Goal: Task Accomplishment & Management: Use online tool/utility

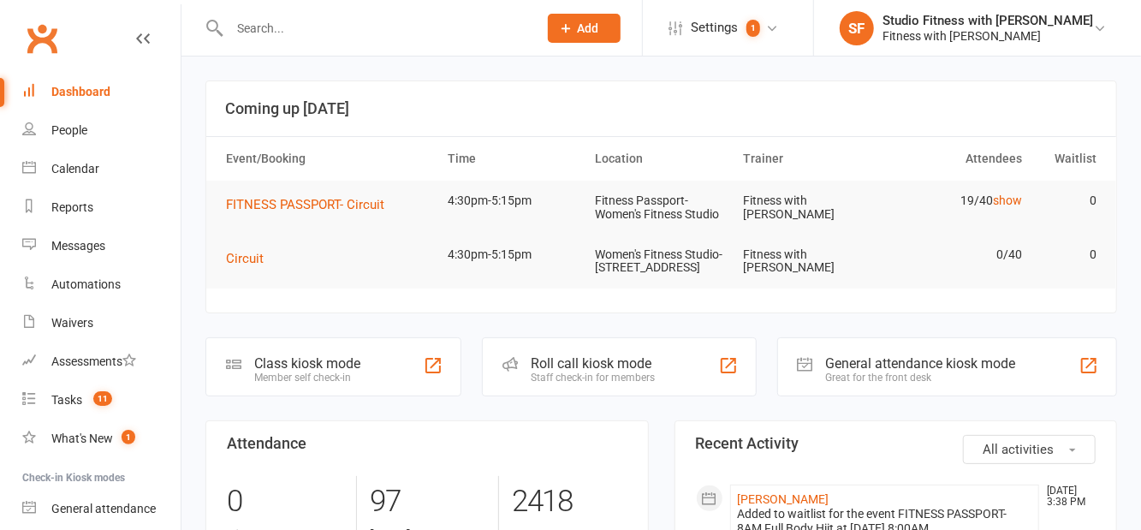
click at [438, 389] on div "Class kiosk mode Member self check-in" at bounding box center [334, 366] width 256 height 59
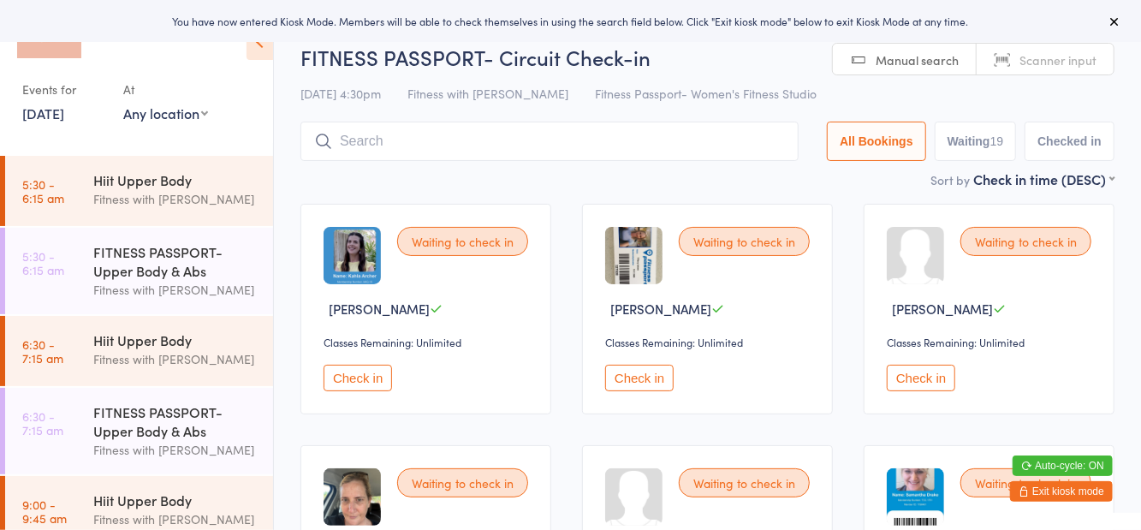
click at [175, 142] on div "Events for 12 Sep, 2025 12 Sep, 2025 September 2025 Sun Mon Tue Wed Thu Fri Sat…" at bounding box center [136, 71] width 273 height 143
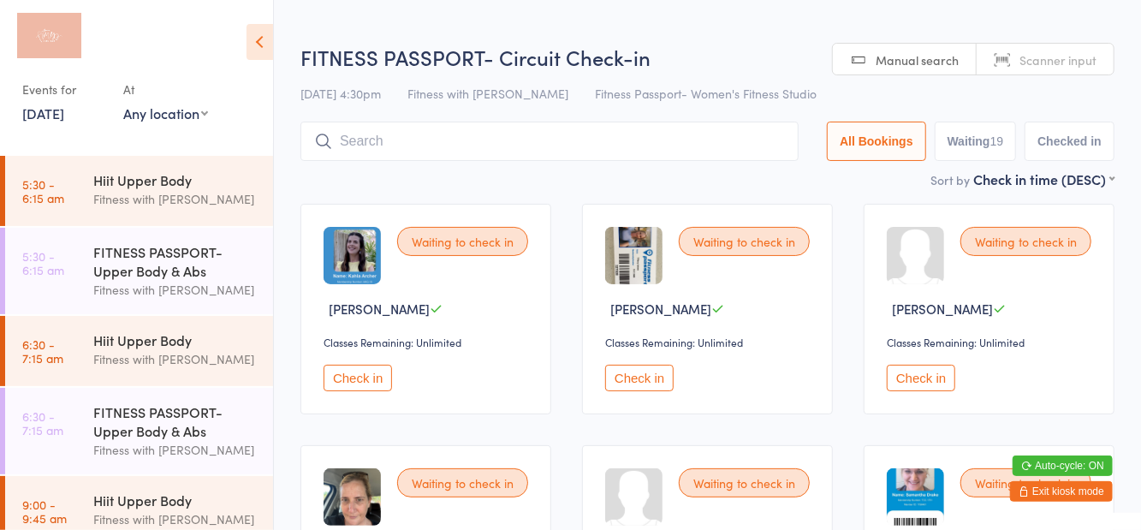
click at [187, 120] on select "Any location Women's Fitness Studio- 14 Madden Street, Aitkenvale Fitness Passp…" at bounding box center [165, 113] width 85 height 19
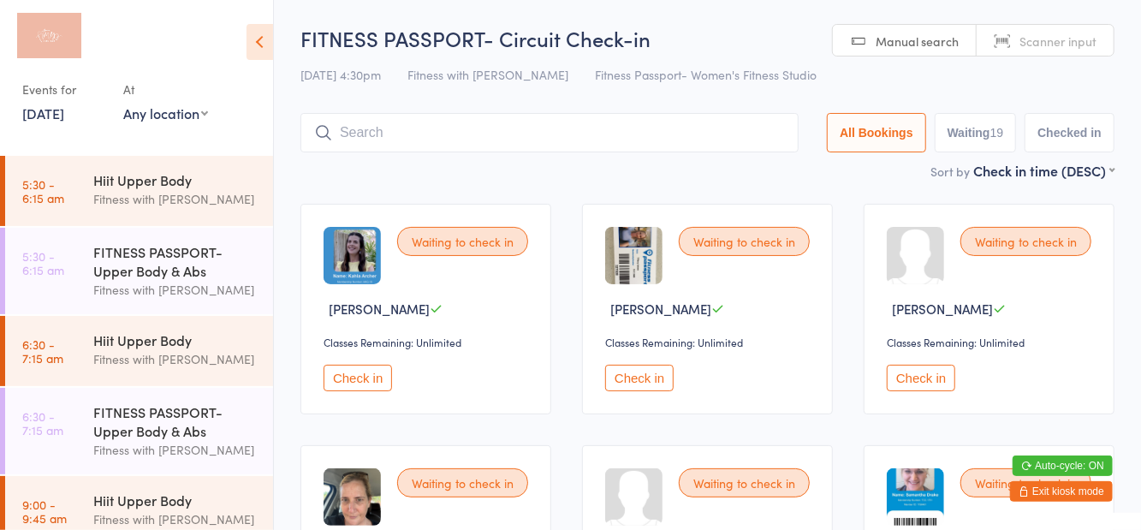
select select "1"
click at [123, 104] on select "Any location Women's Fitness Studio- 14 Madden Street, Aitkenvale Fitness Passp…" at bounding box center [165, 113] width 85 height 19
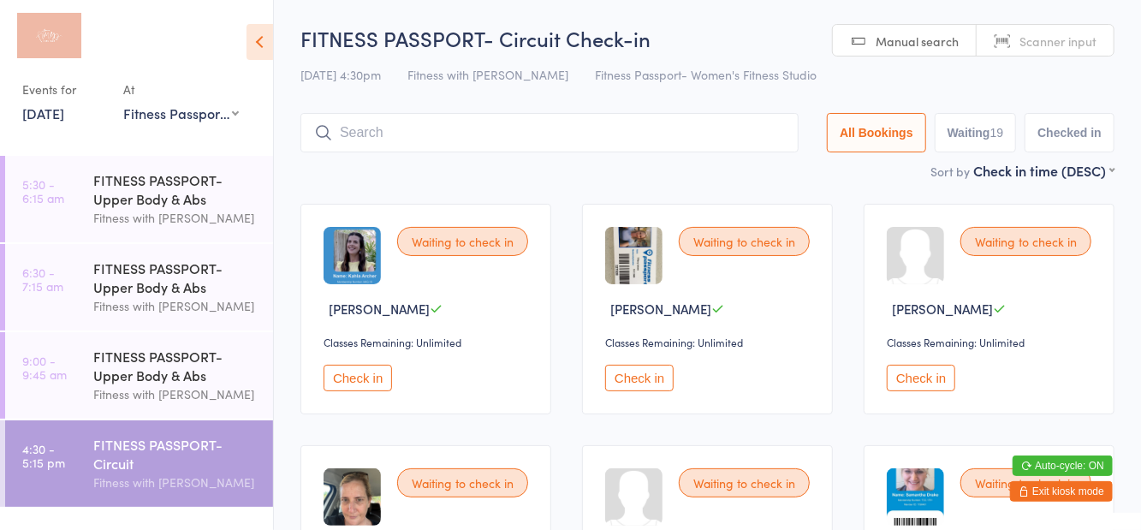
click at [202, 43] on div at bounding box center [128, 40] width 212 height 43
click at [255, 53] on icon at bounding box center [260, 42] width 27 height 36
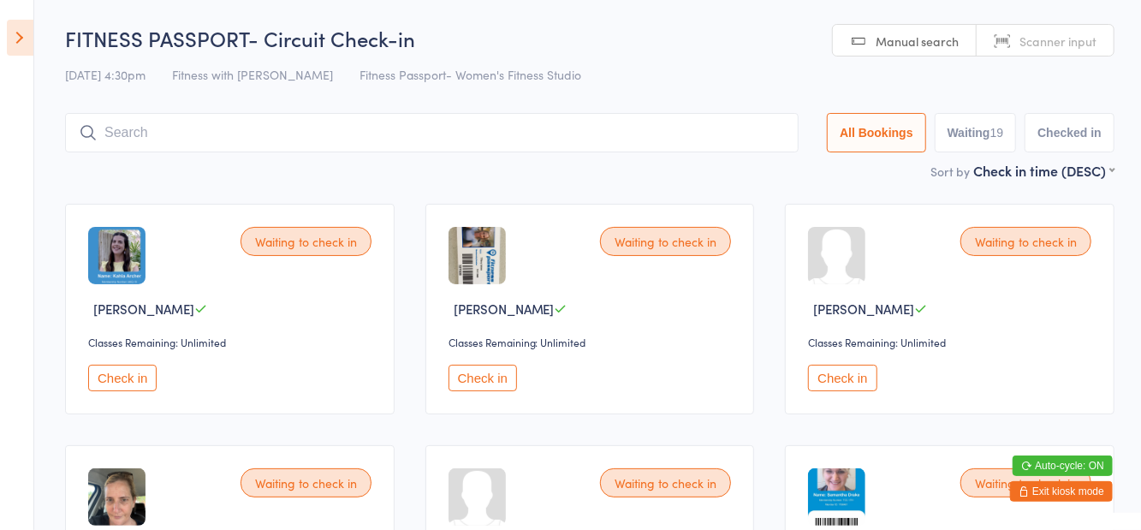
click at [22, 27] on icon at bounding box center [20, 38] width 27 height 36
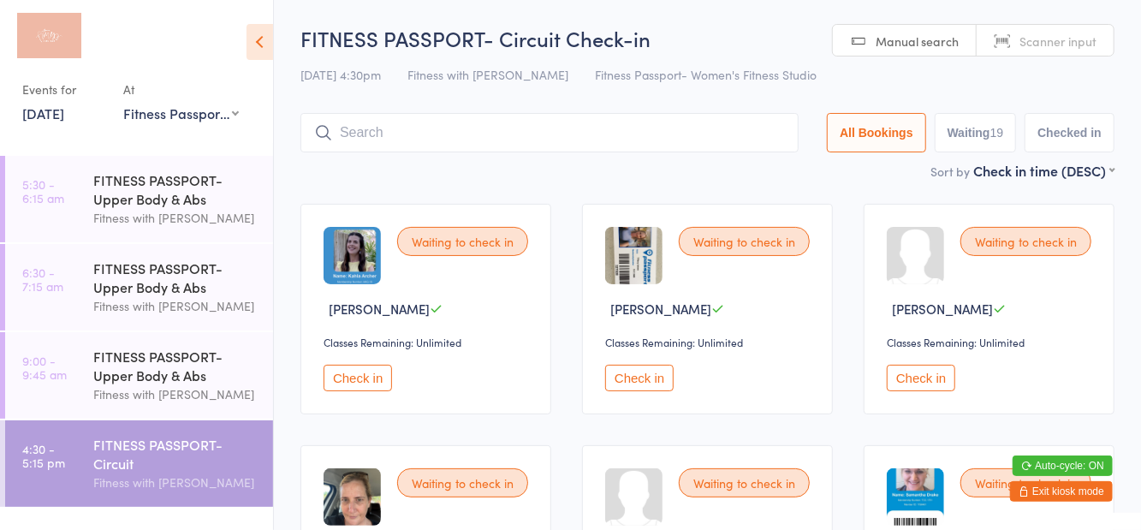
click at [269, 54] on icon at bounding box center [260, 42] width 27 height 36
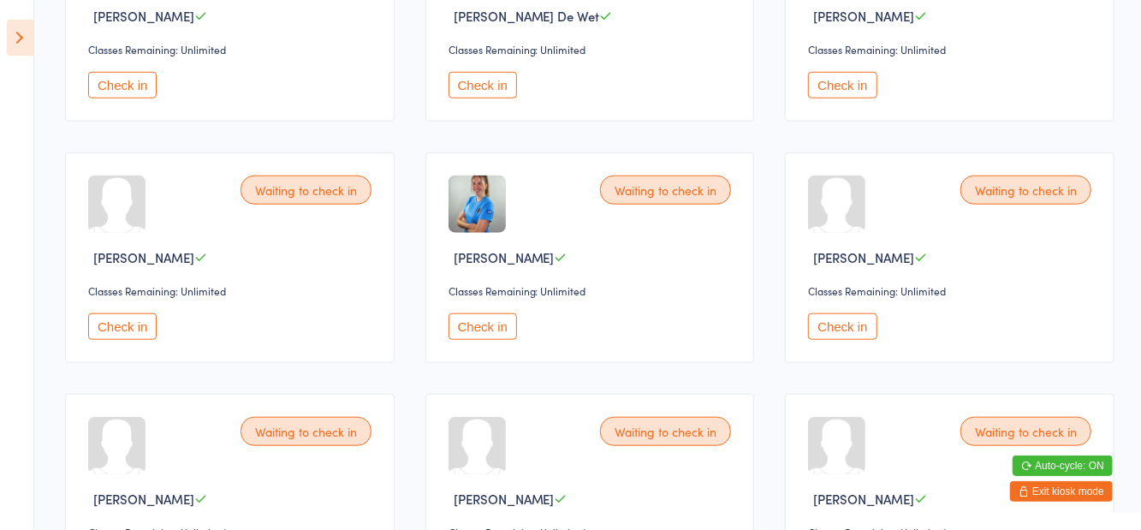
scroll to position [778, 0]
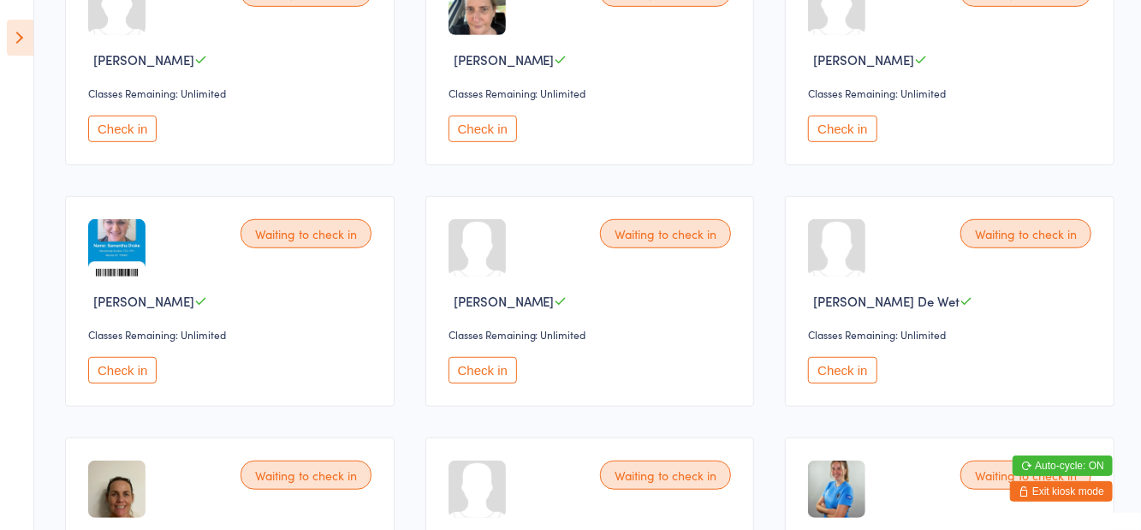
scroll to position [488, 0]
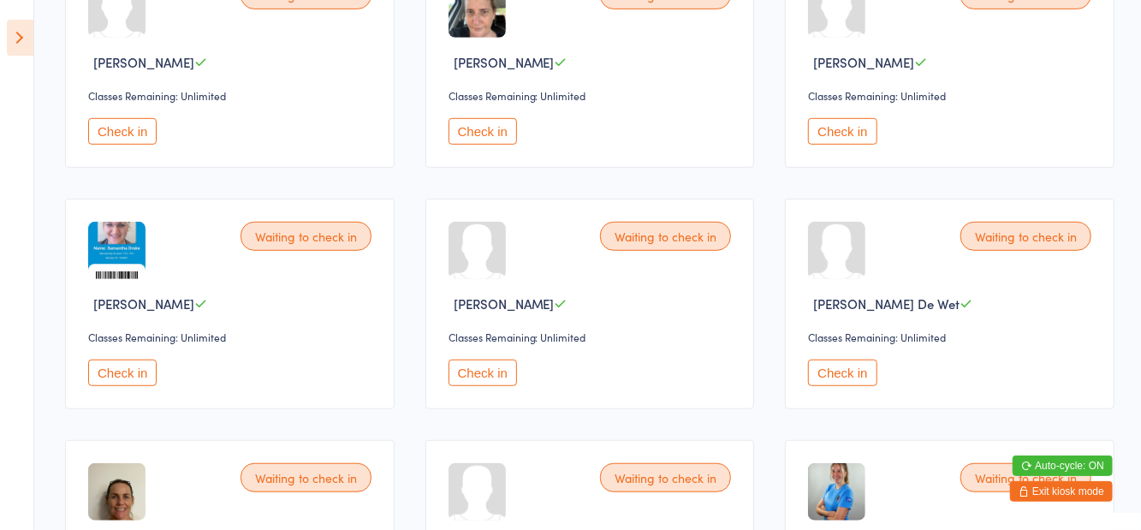
click at [127, 370] on button "Check in" at bounding box center [122, 373] width 69 height 27
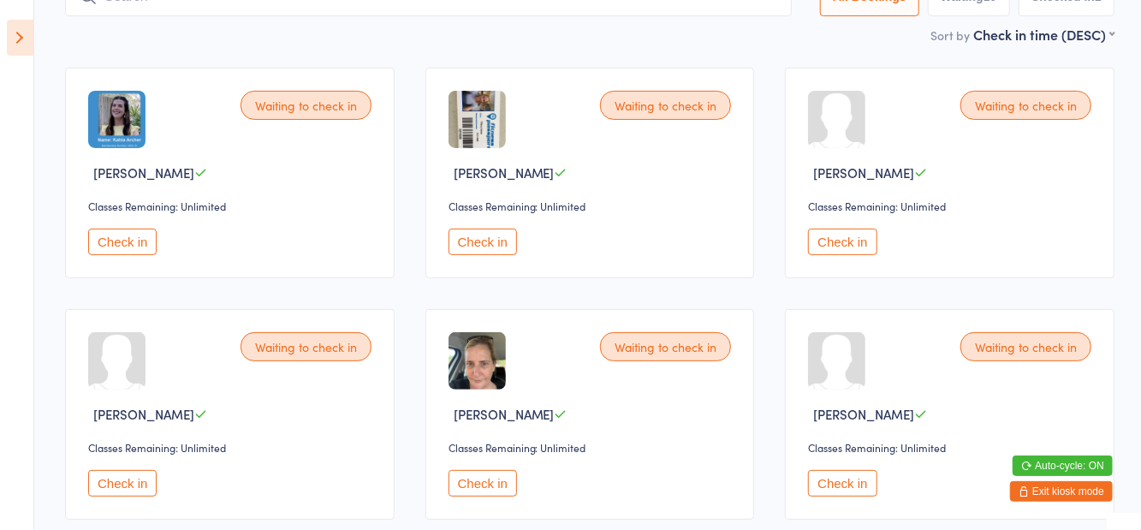
scroll to position [145, 0]
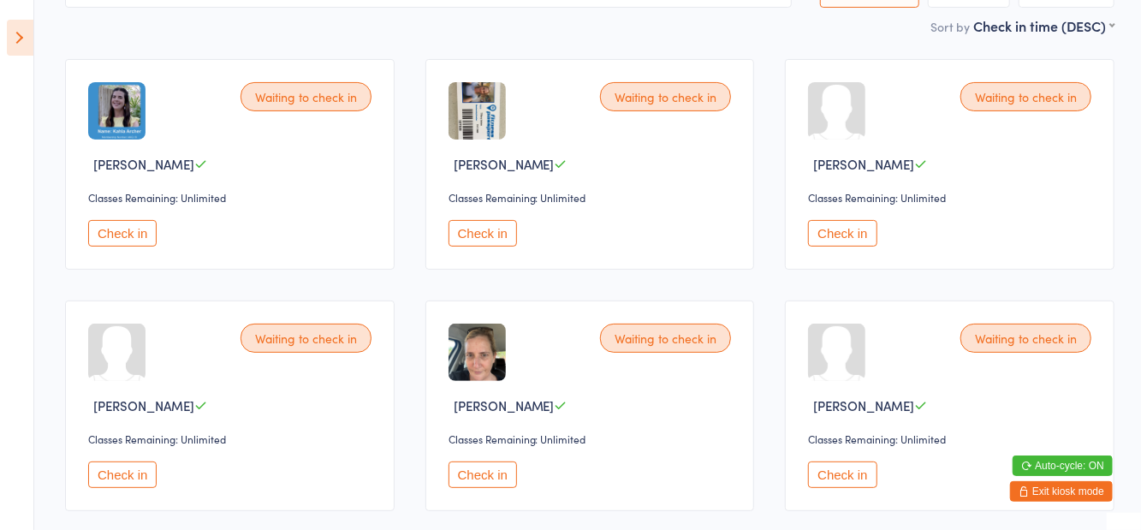
click at [831, 451] on div "Waiting to check in Kelsey Donaldson Classes Remaining: Unlimited Check in" at bounding box center [950, 406] width 330 height 211
click at [846, 474] on button "Check in" at bounding box center [842, 475] width 69 height 27
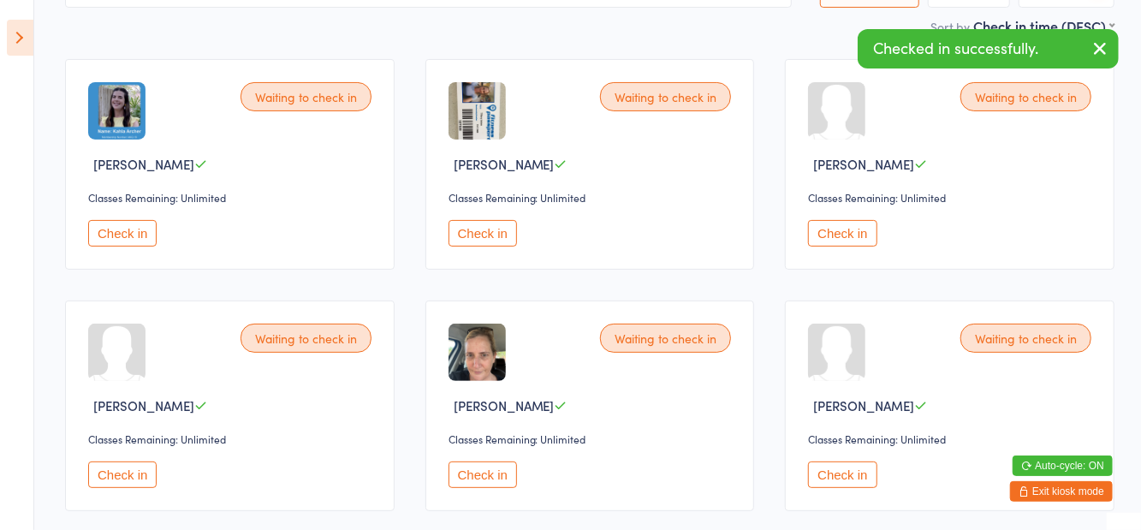
click at [487, 483] on button "Check in" at bounding box center [483, 475] width 69 height 27
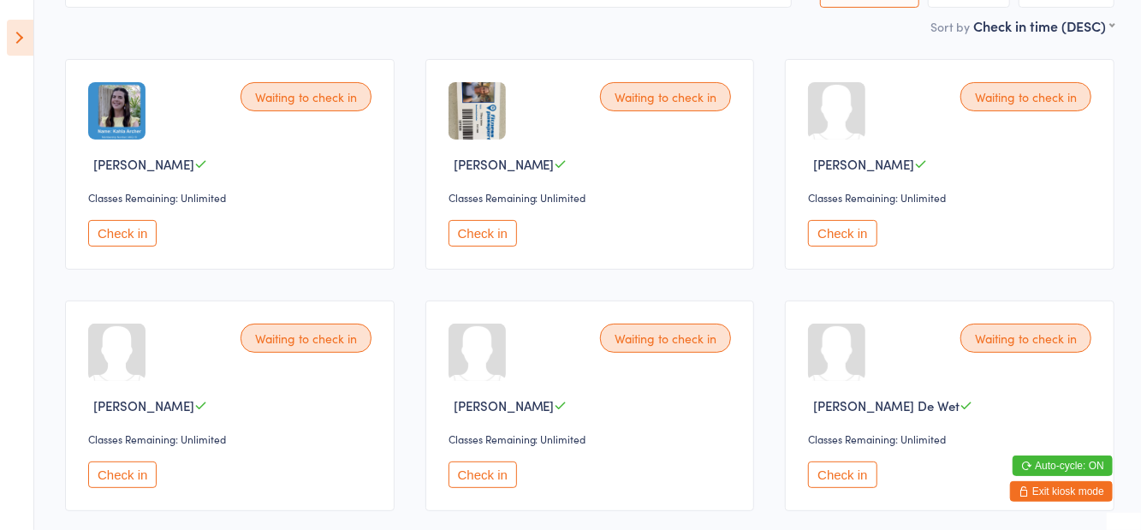
click at [833, 236] on button "Check in" at bounding box center [842, 233] width 69 height 27
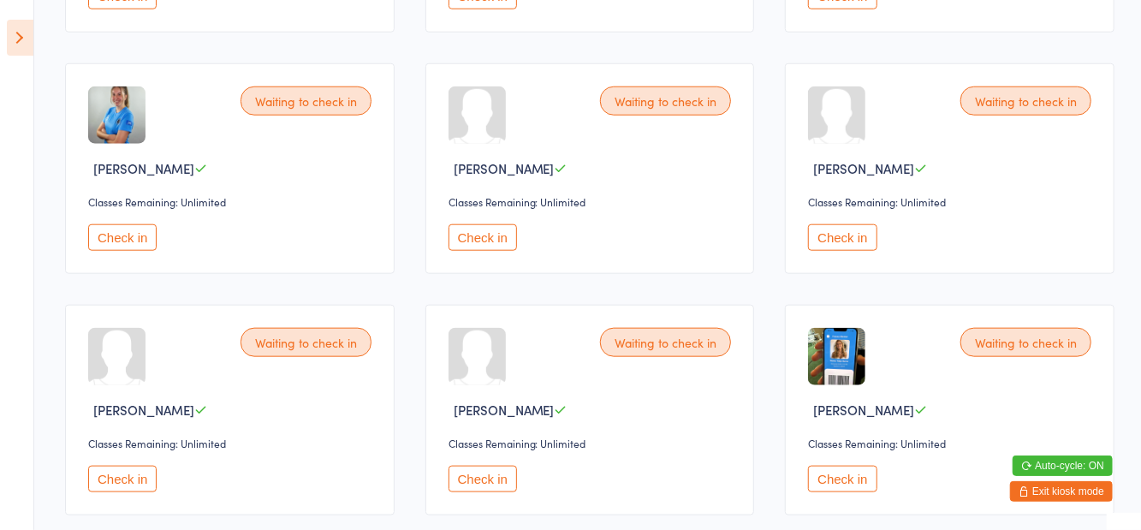
scroll to position [866, 0]
click at [844, 486] on button "Check in" at bounding box center [842, 478] width 69 height 27
click at [134, 476] on button "Check in" at bounding box center [122, 478] width 69 height 27
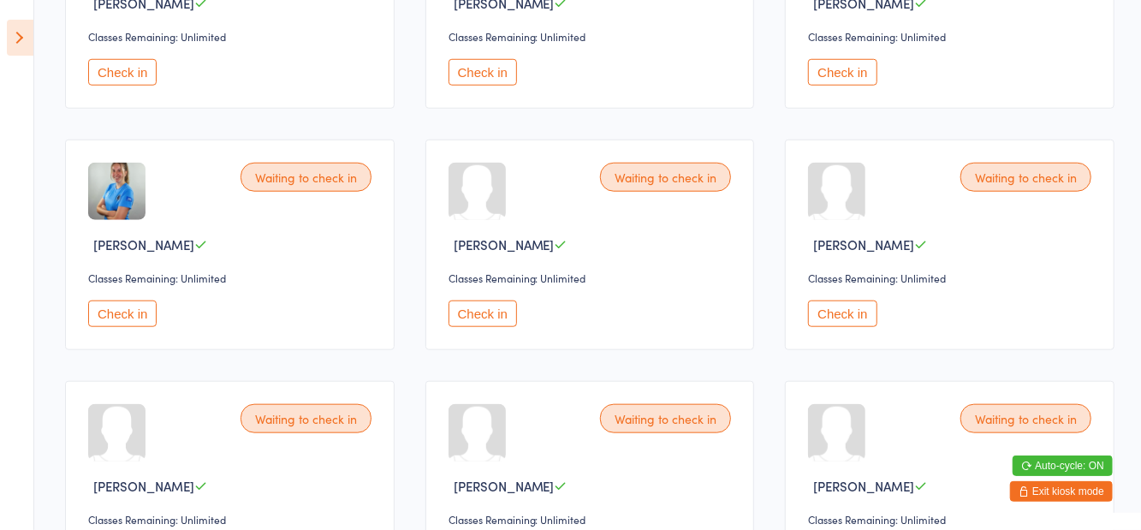
scroll to position [0, 0]
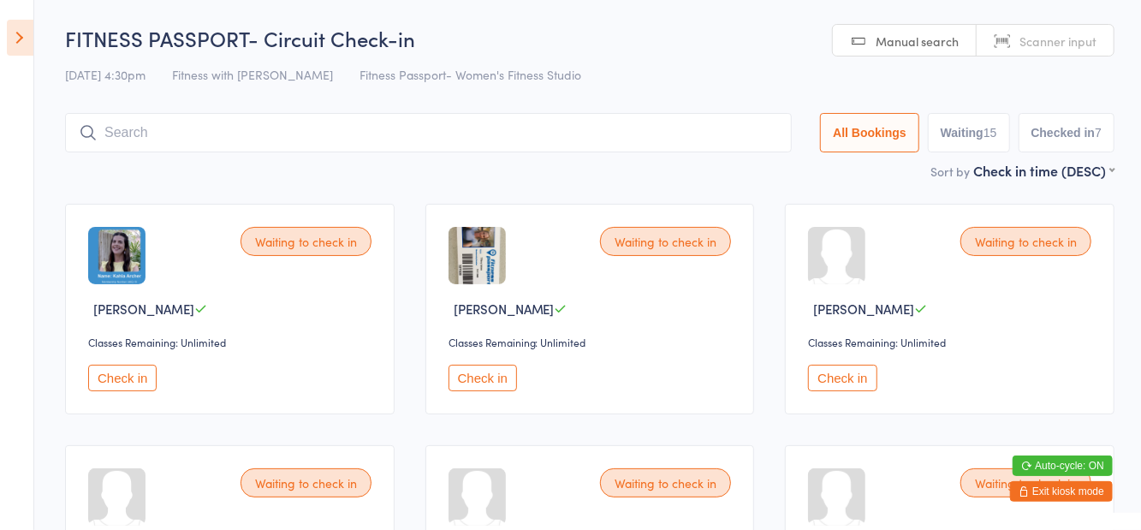
click at [957, 144] on button "Waiting 15" at bounding box center [969, 132] width 82 height 39
select select "0"
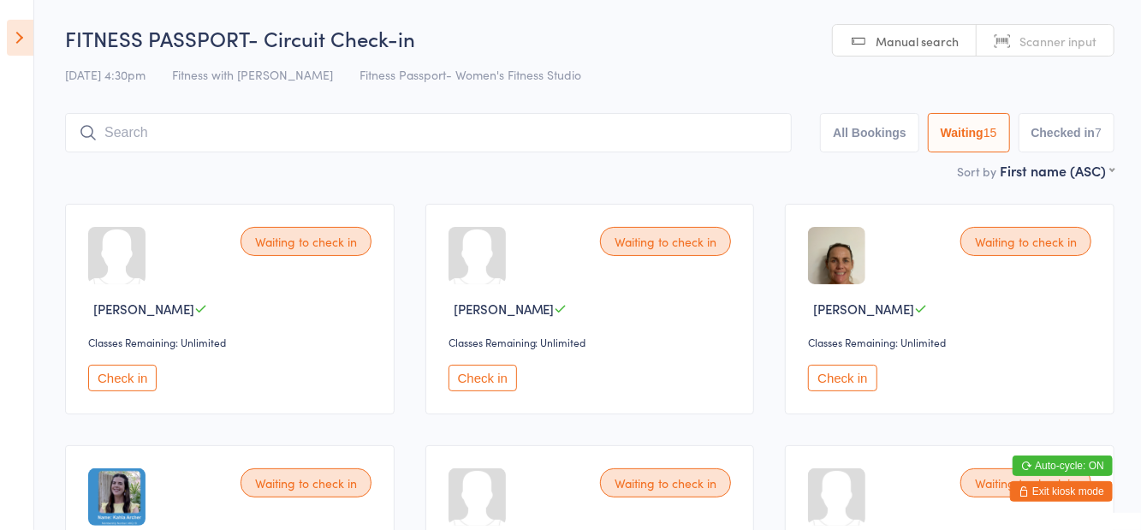
click at [496, 372] on button "Check in" at bounding box center [483, 378] width 69 height 27
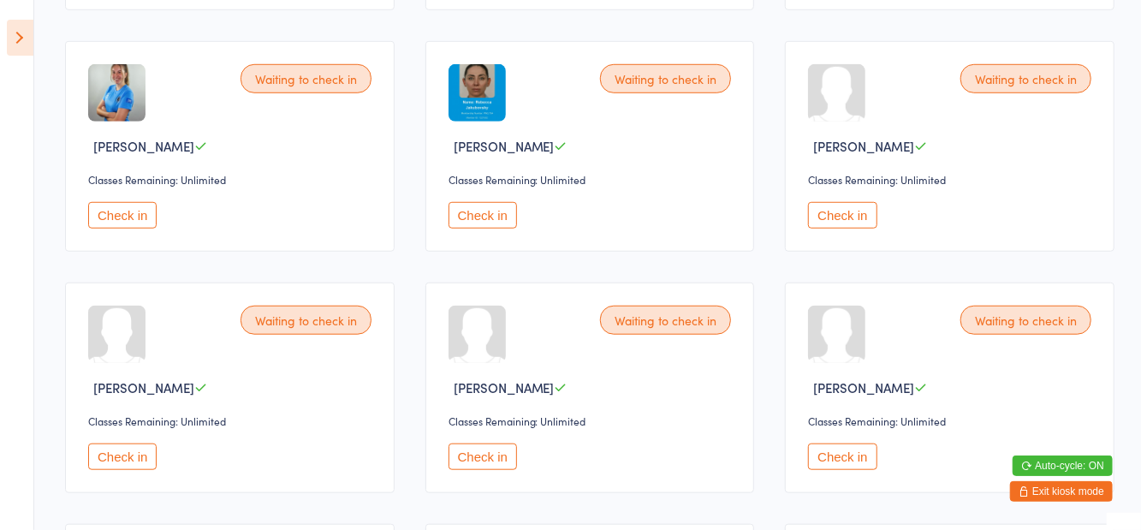
scroll to position [657, 0]
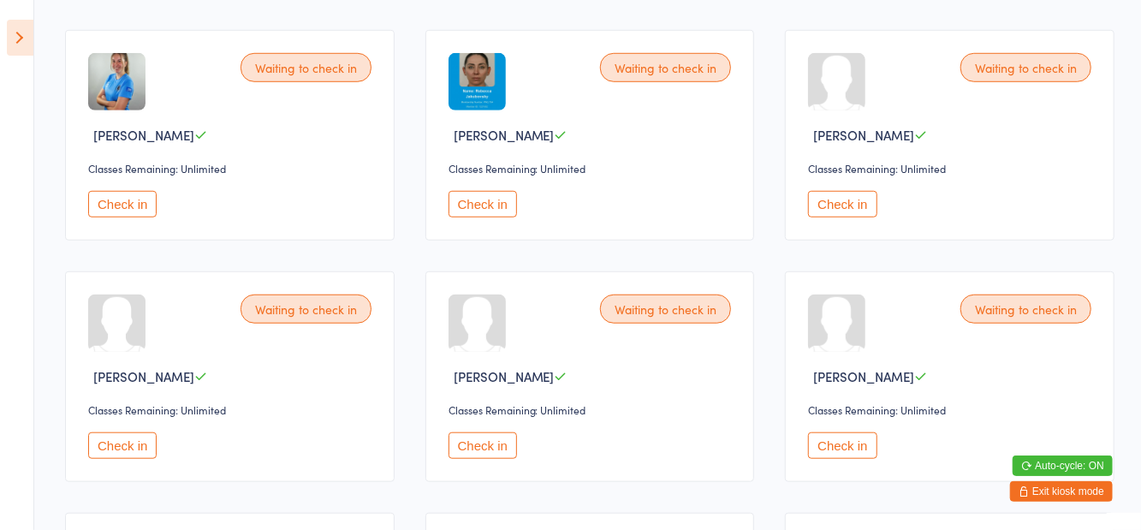
click at [834, 446] on button "Check in" at bounding box center [842, 445] width 69 height 27
click at [167, 444] on div "Check in" at bounding box center [232, 446] width 289 height 27
click at [140, 448] on button "Check in" at bounding box center [122, 446] width 69 height 27
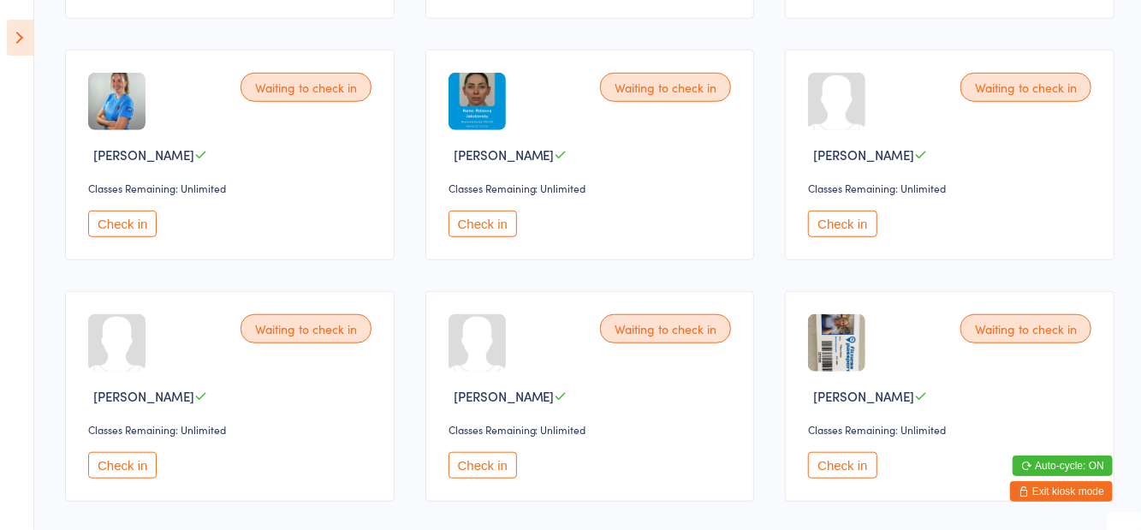
scroll to position [0, 0]
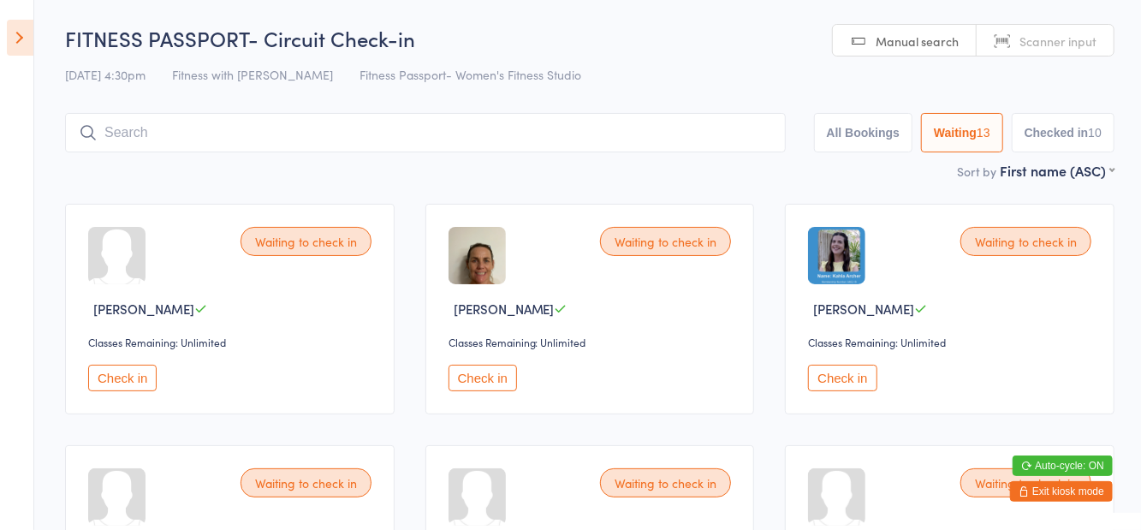
click at [125, 368] on button "Check in" at bounding box center [122, 378] width 69 height 27
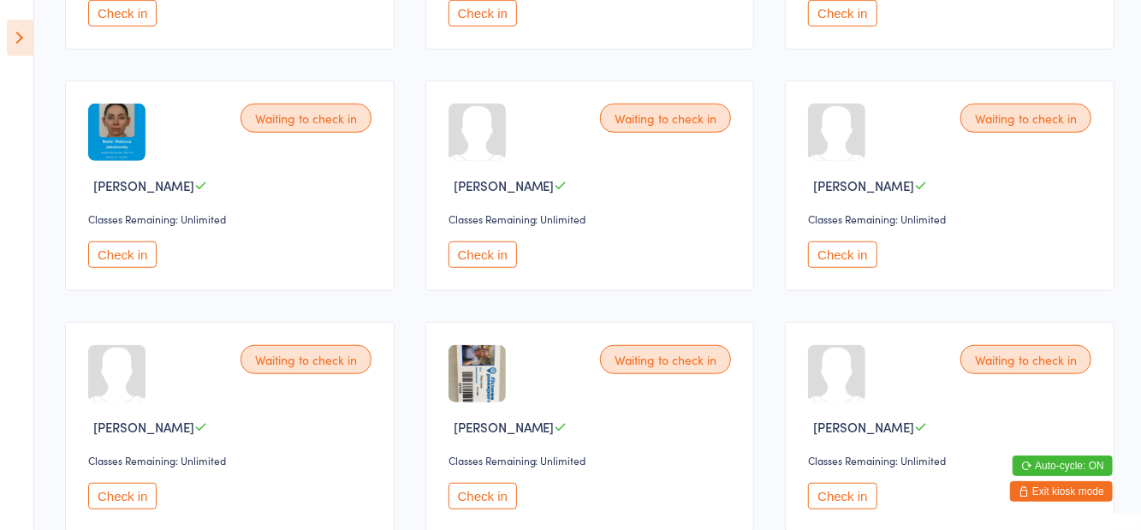
scroll to position [643, 0]
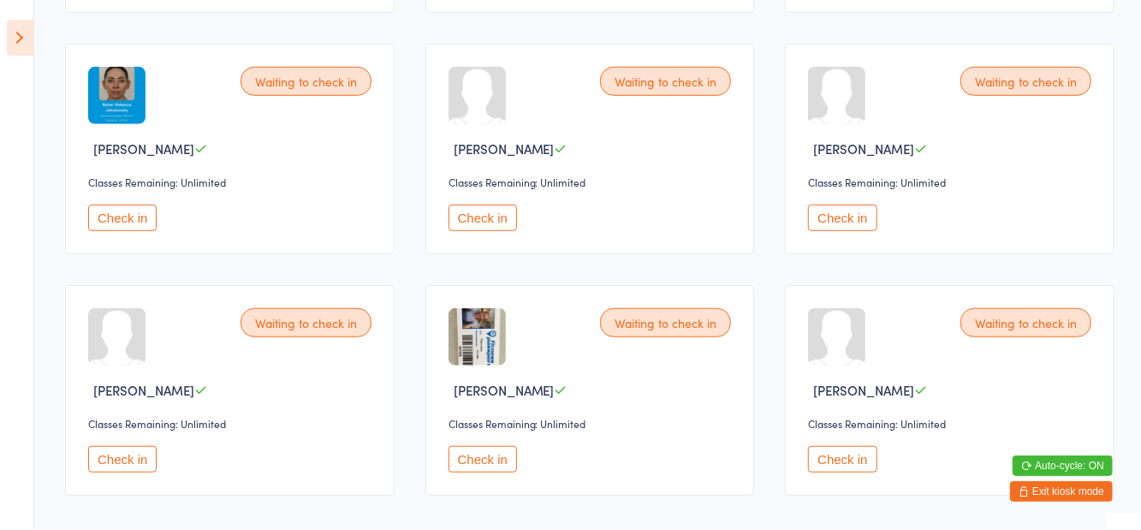
click at [844, 454] on button "Check in" at bounding box center [842, 459] width 69 height 27
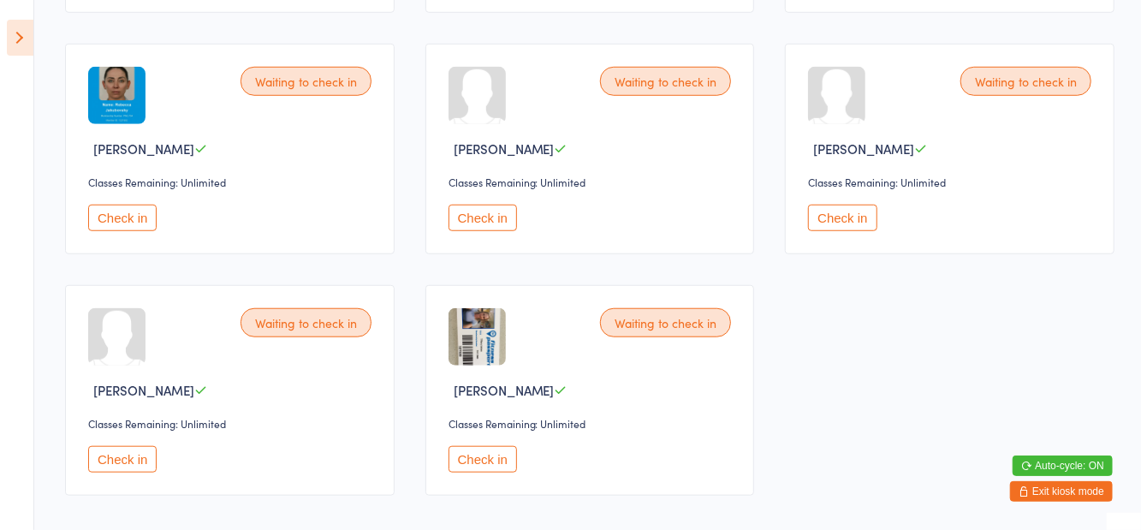
click at [498, 446] on button "Check in" at bounding box center [483, 459] width 69 height 27
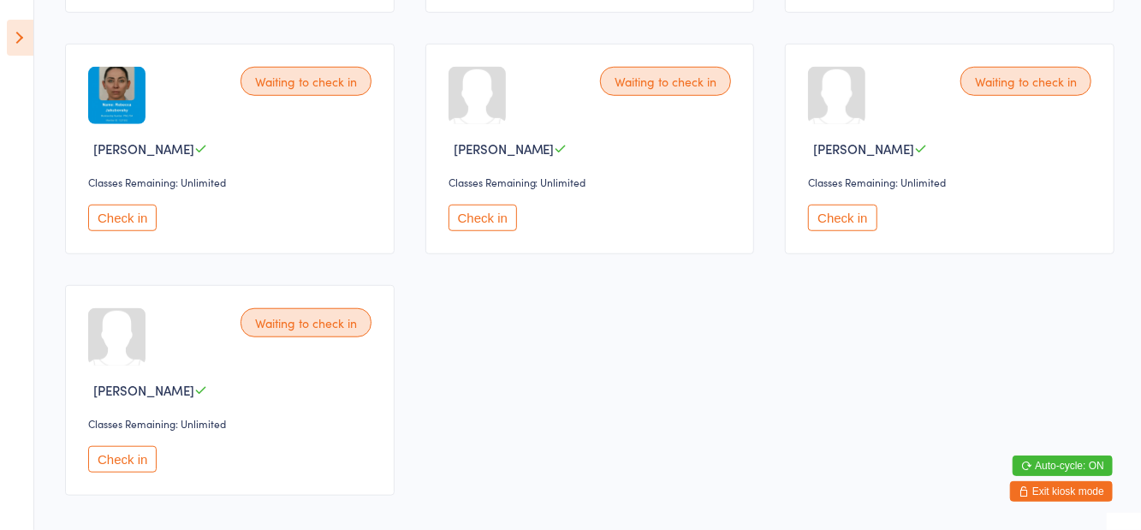
click at [138, 214] on button "Check in" at bounding box center [122, 218] width 69 height 27
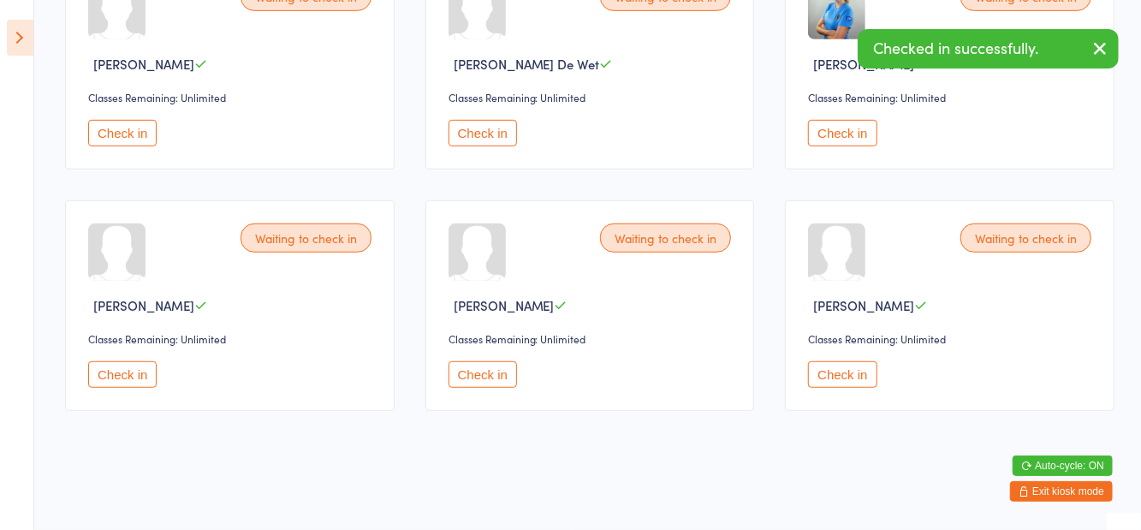
scroll to position [402, 0]
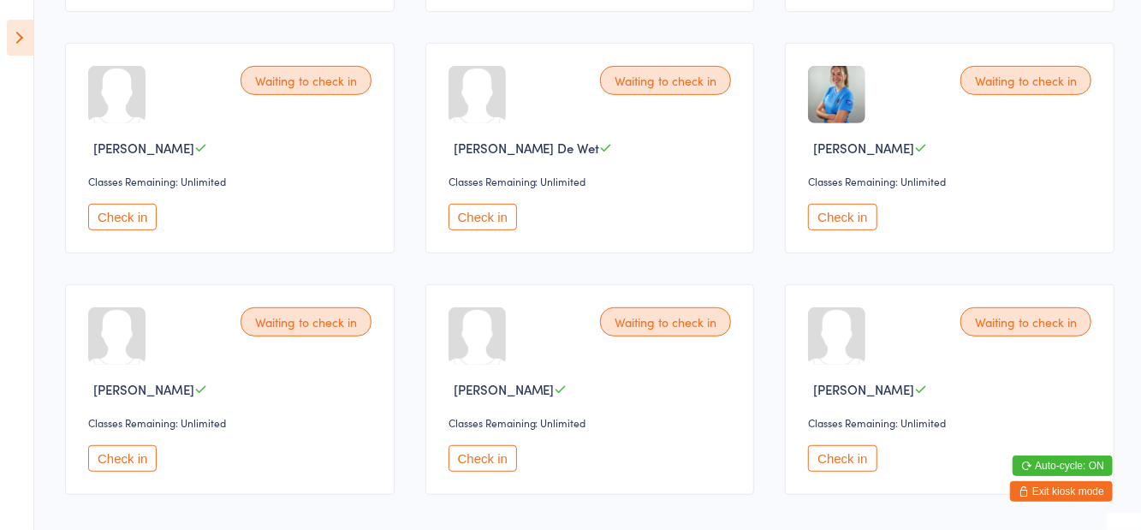
click at [120, 224] on button "Check in" at bounding box center [122, 217] width 69 height 27
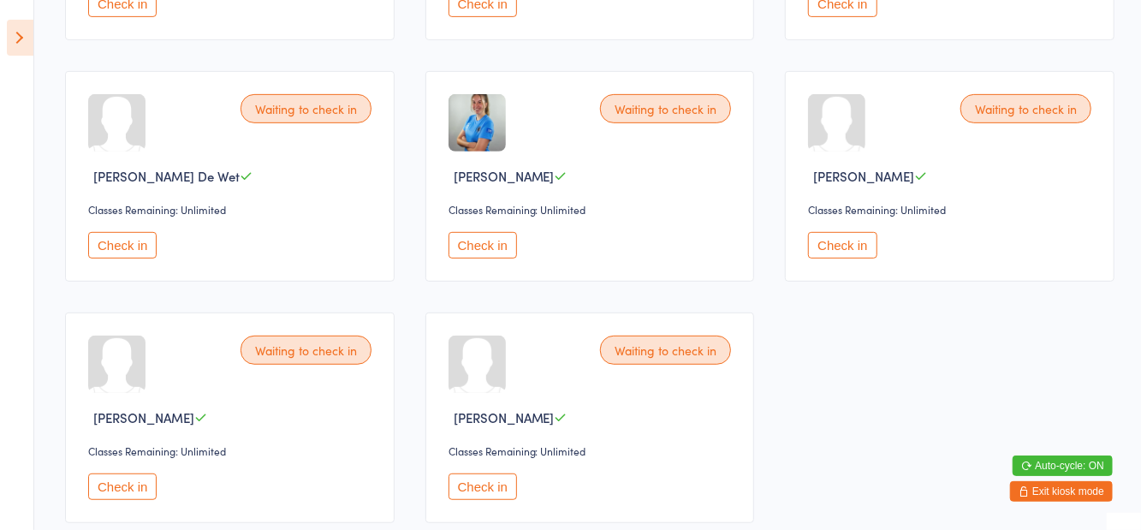
scroll to position [0, 0]
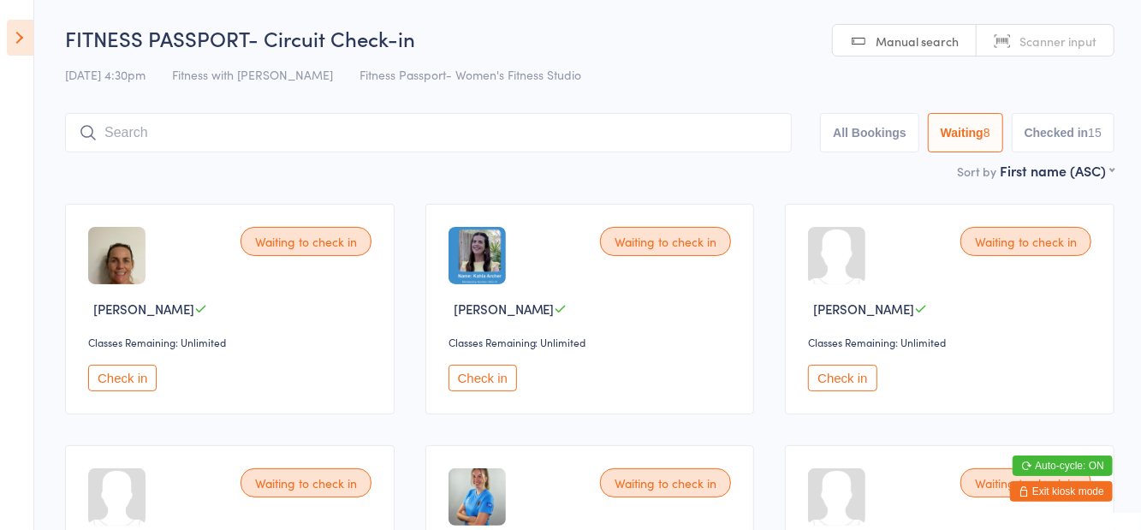
click at [490, 133] on input "search" at bounding box center [428, 132] width 727 height 39
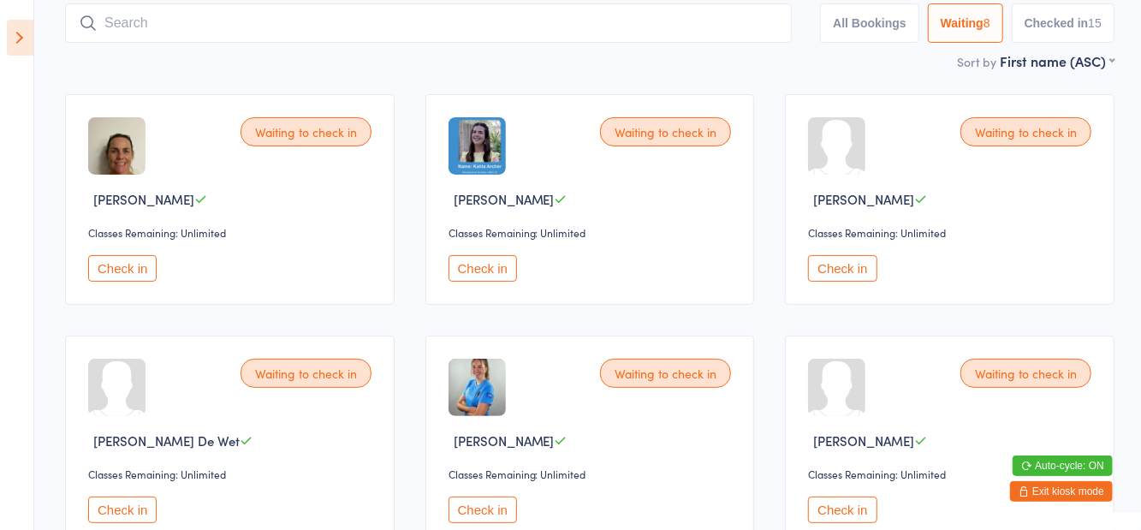
scroll to position [114, 0]
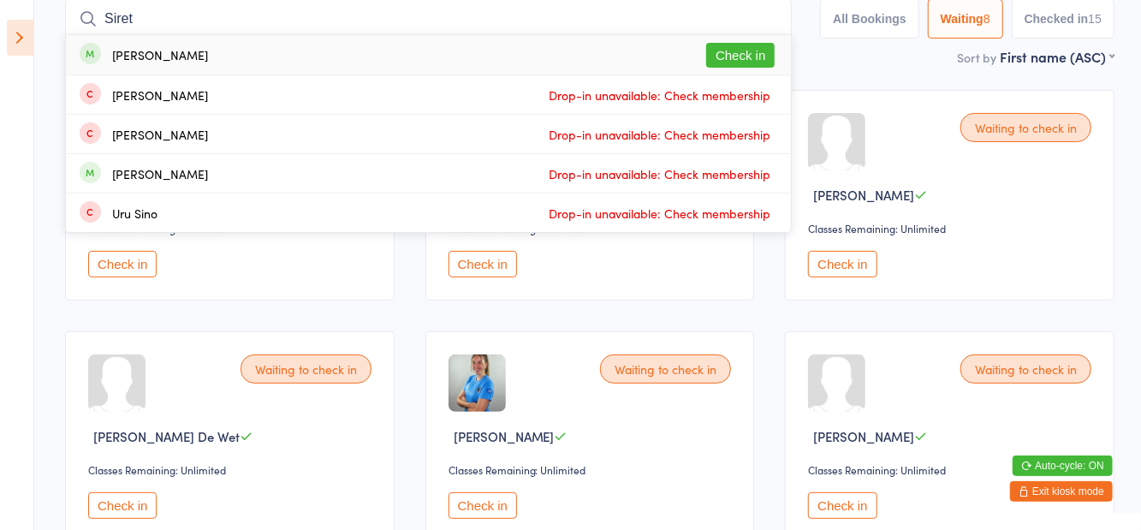
type input "Siret"
click at [759, 58] on button "Check in" at bounding box center [740, 55] width 69 height 25
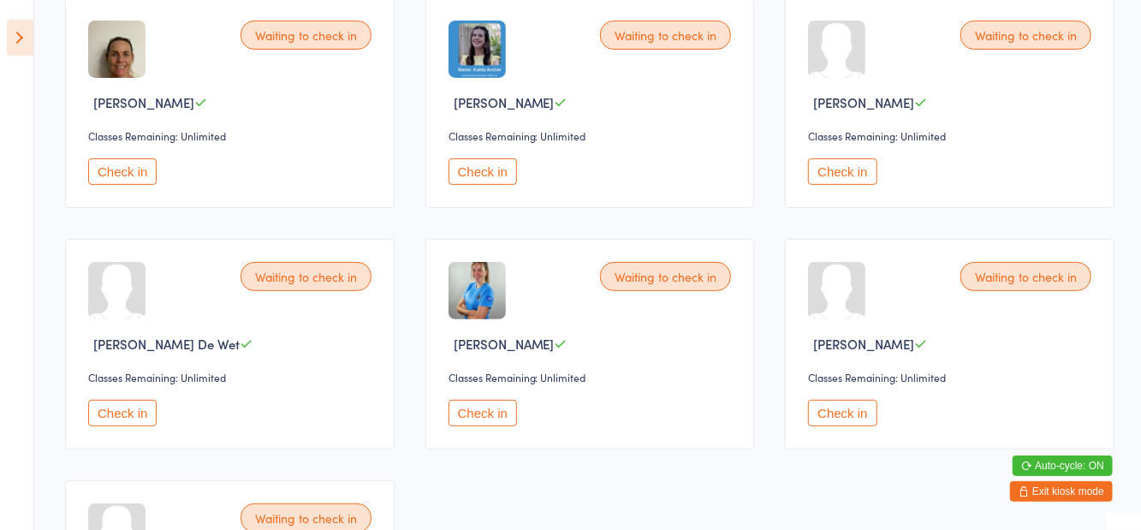
scroll to position [201, 0]
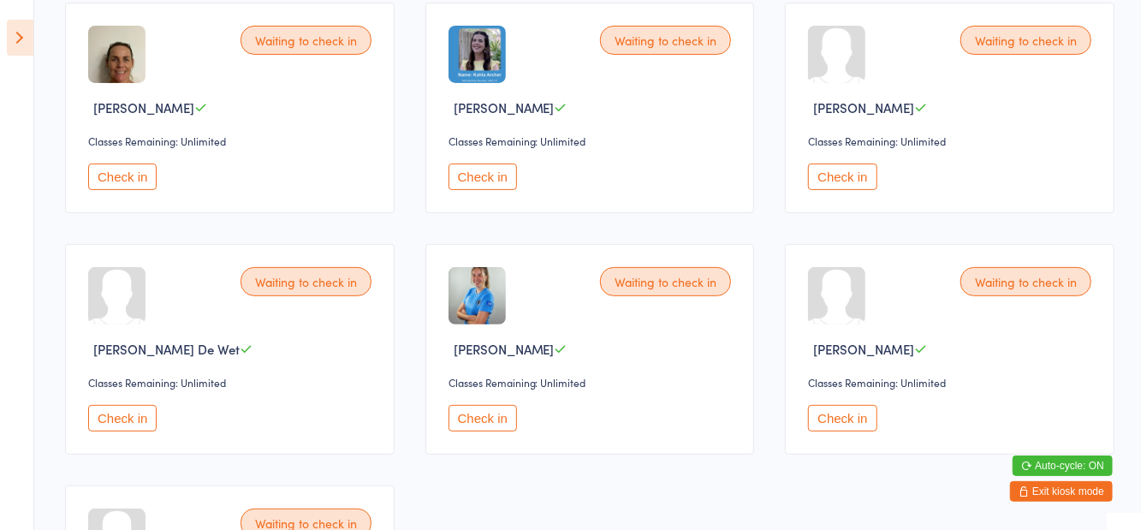
click at [135, 182] on button "Check in" at bounding box center [122, 177] width 69 height 27
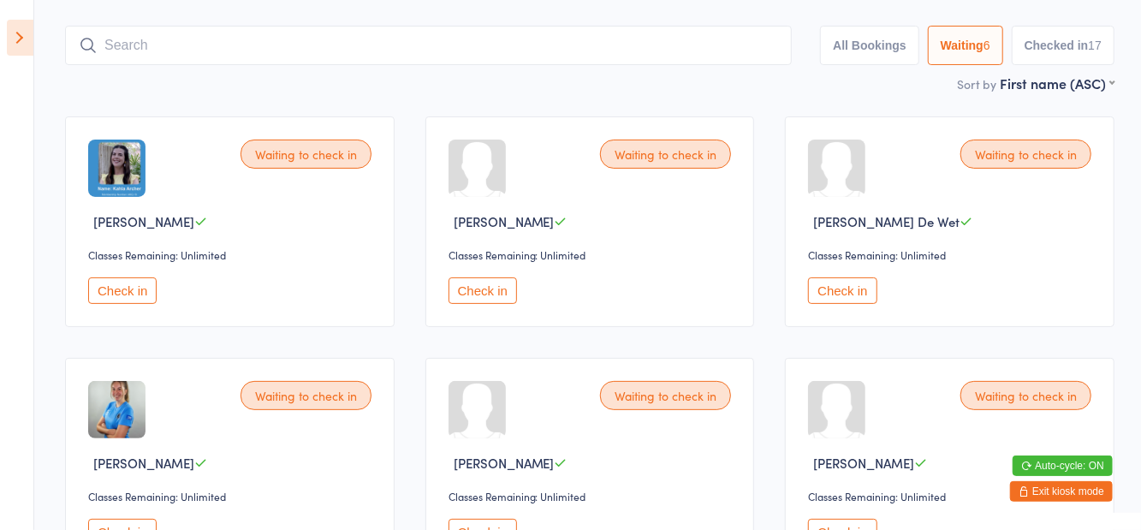
scroll to position [0, 0]
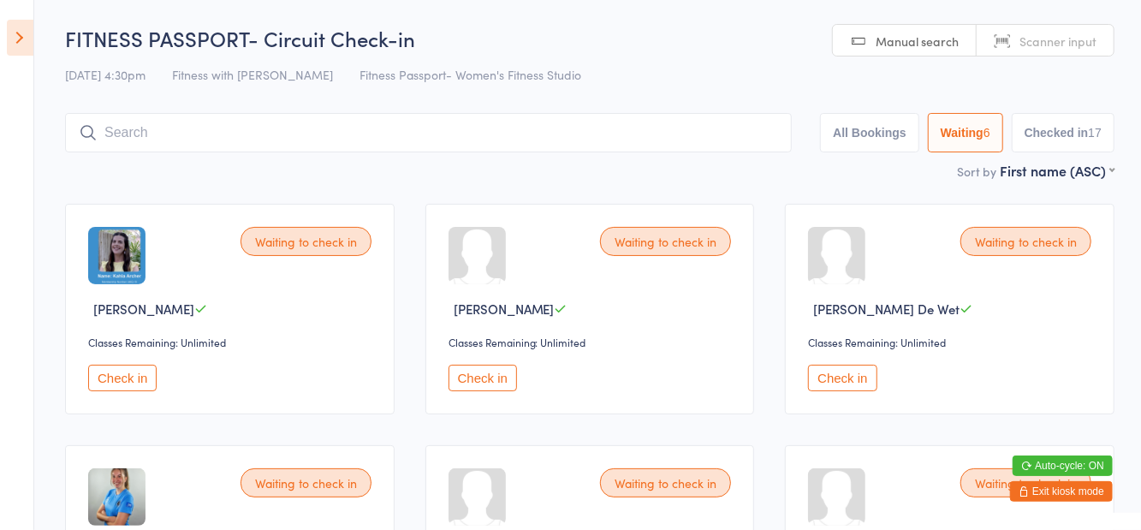
click at [356, 139] on input "search" at bounding box center [428, 132] width 727 height 39
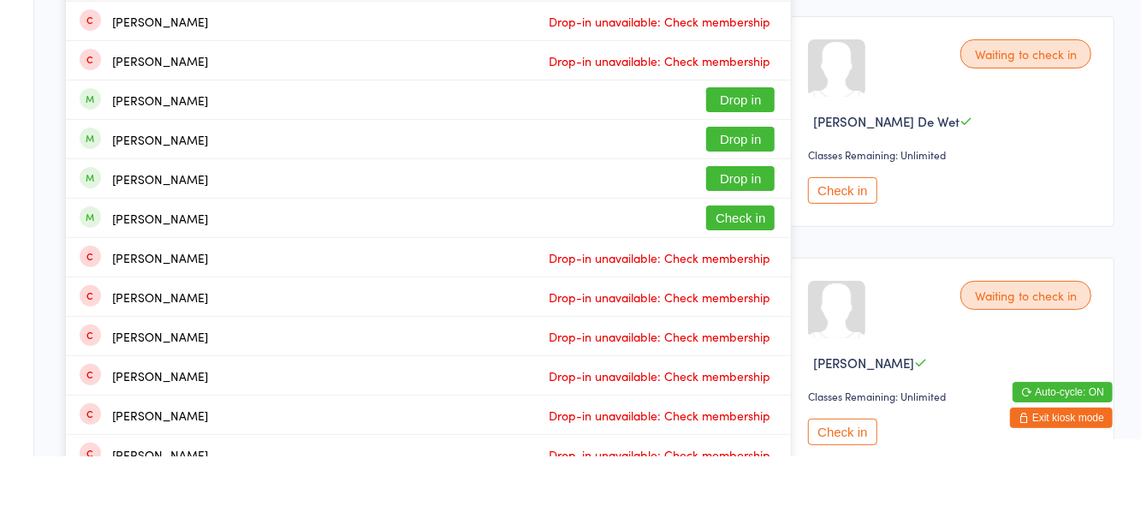
scroll to position [114, 0]
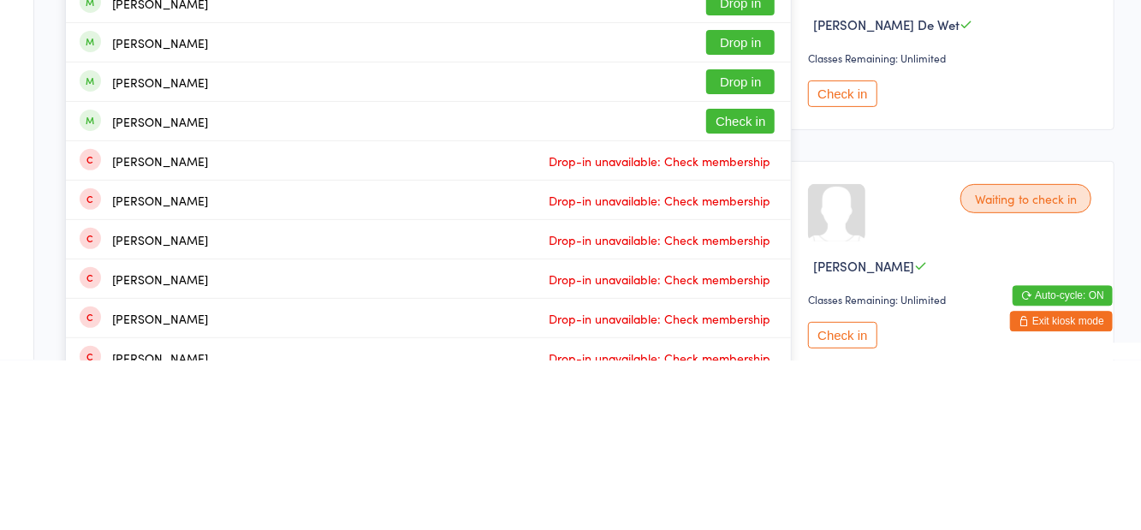
type input "Graham"
click at [227, 305] on div "Tenneil Graham Check in" at bounding box center [428, 291] width 725 height 39
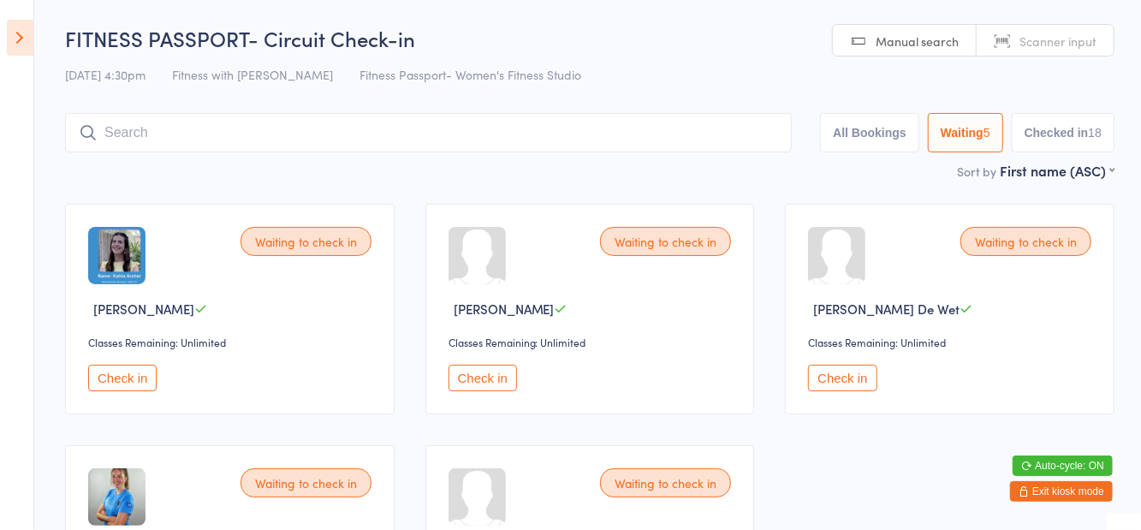
click at [344, 134] on input "search" at bounding box center [428, 132] width 727 height 39
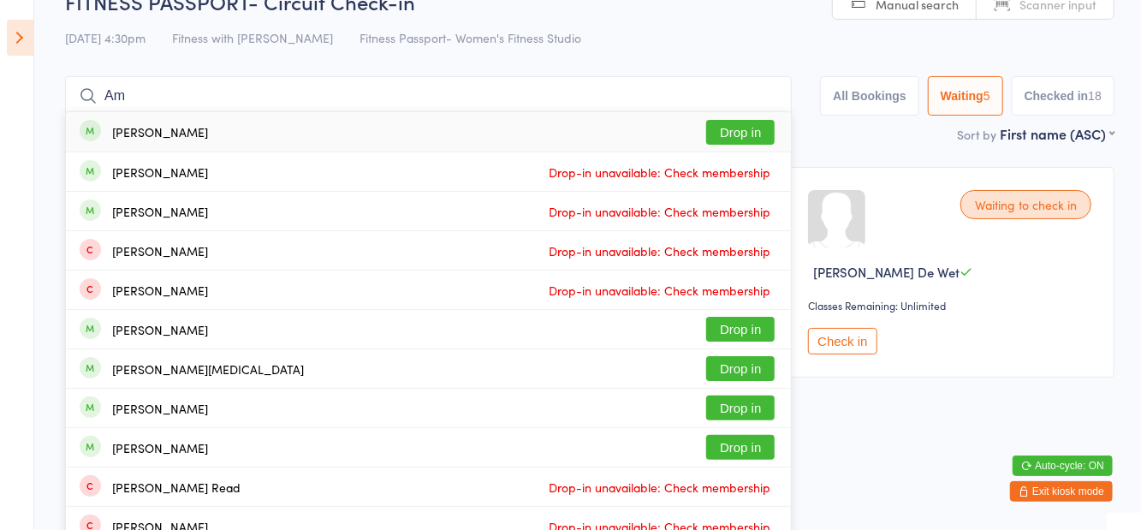
scroll to position [19, 0]
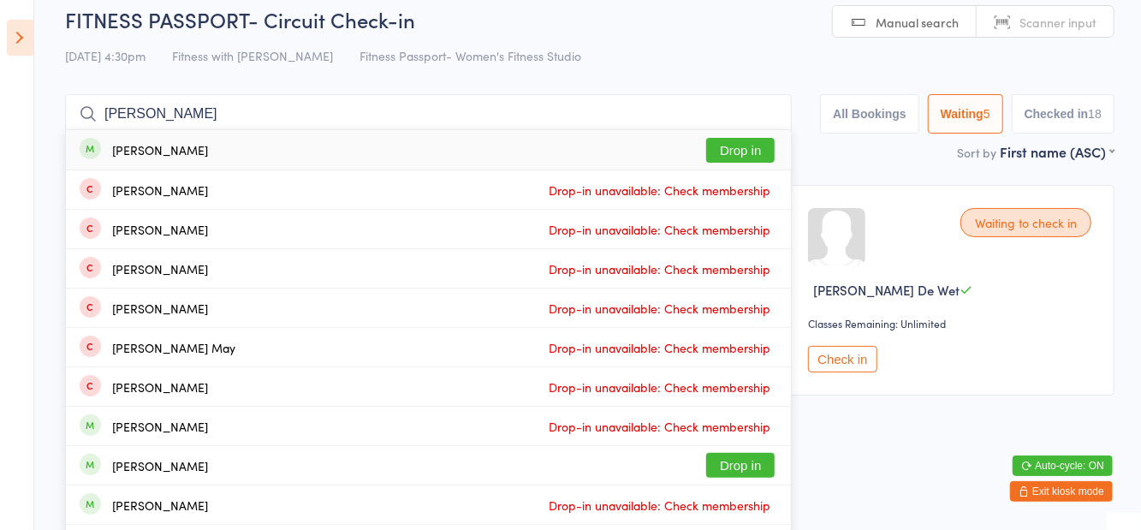
type input "Amanda stacey"
click at [750, 146] on button "Drop in" at bounding box center [740, 150] width 69 height 25
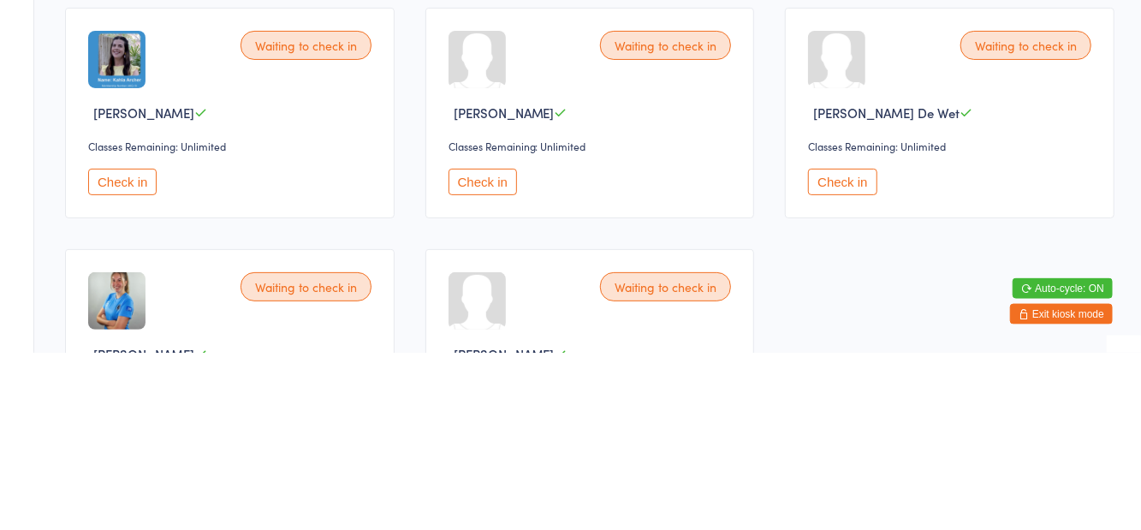
click at [857, 365] on button "Check in" at bounding box center [842, 359] width 69 height 27
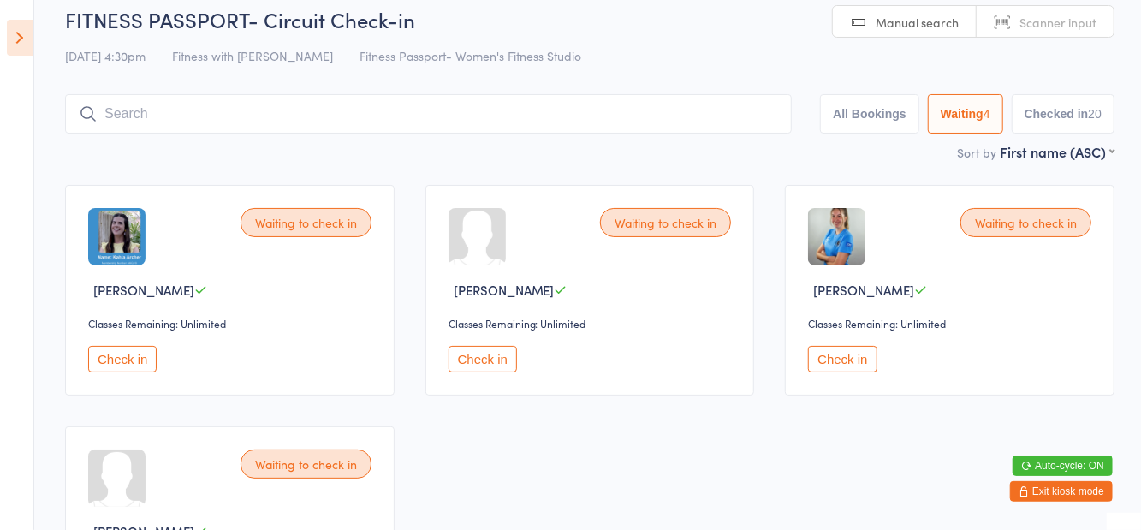
click at [445, 122] on input "search" at bounding box center [428, 113] width 727 height 39
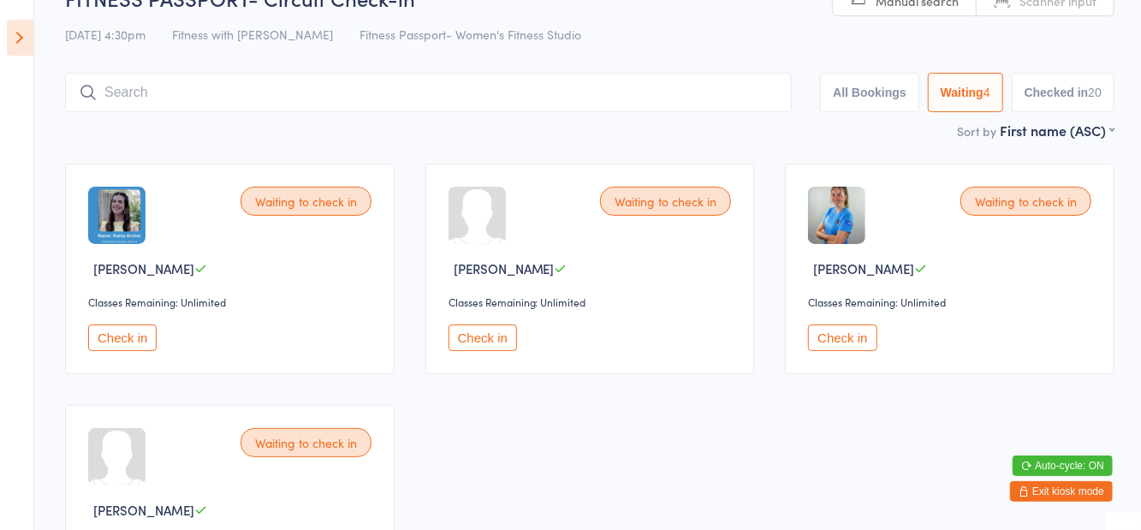
scroll to position [114, 0]
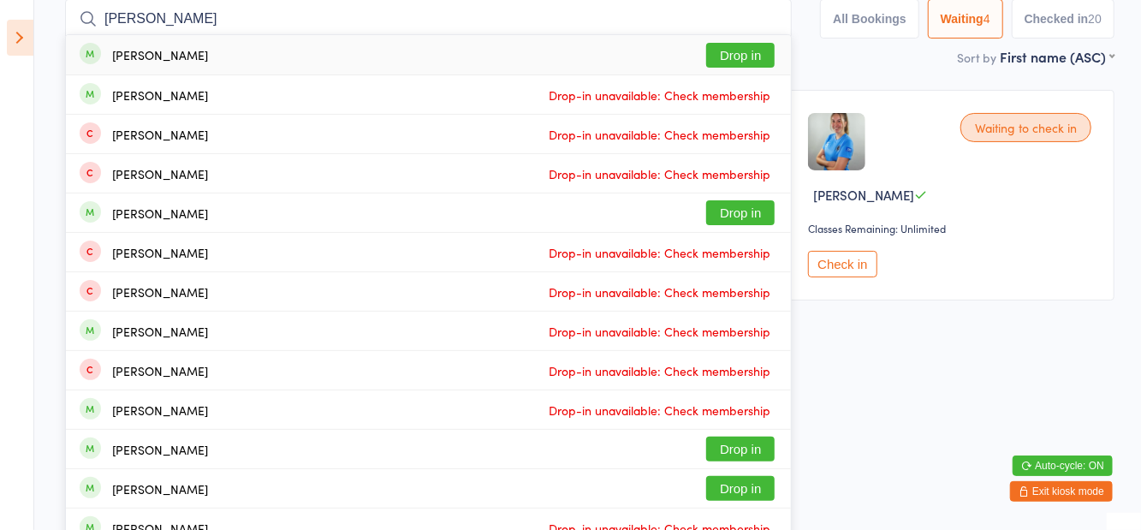
type input "Marica"
click at [764, 66] on button "Drop in" at bounding box center [740, 55] width 69 height 25
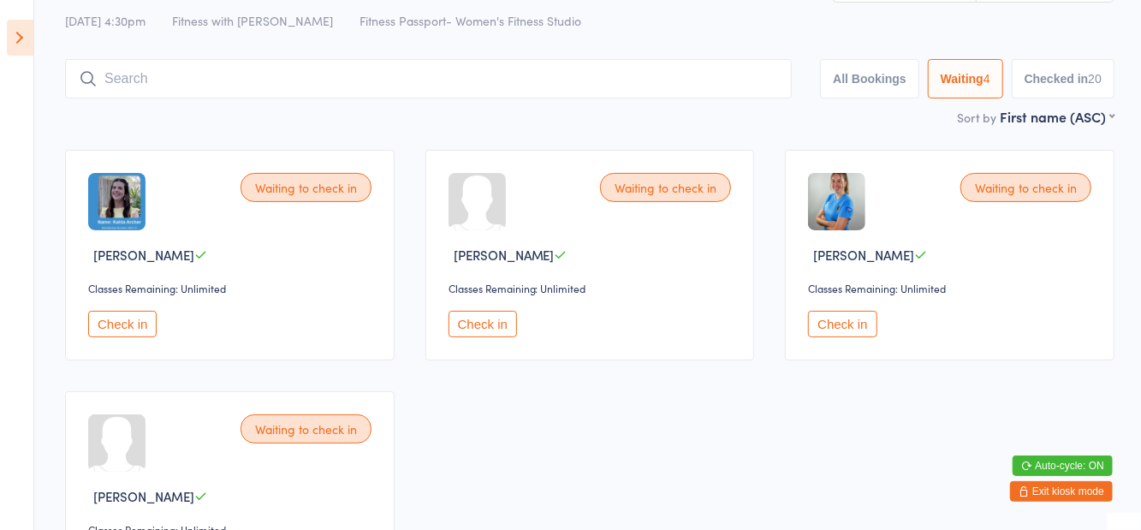
scroll to position [19, 0]
